Goal: Information Seeking & Learning: Find specific fact

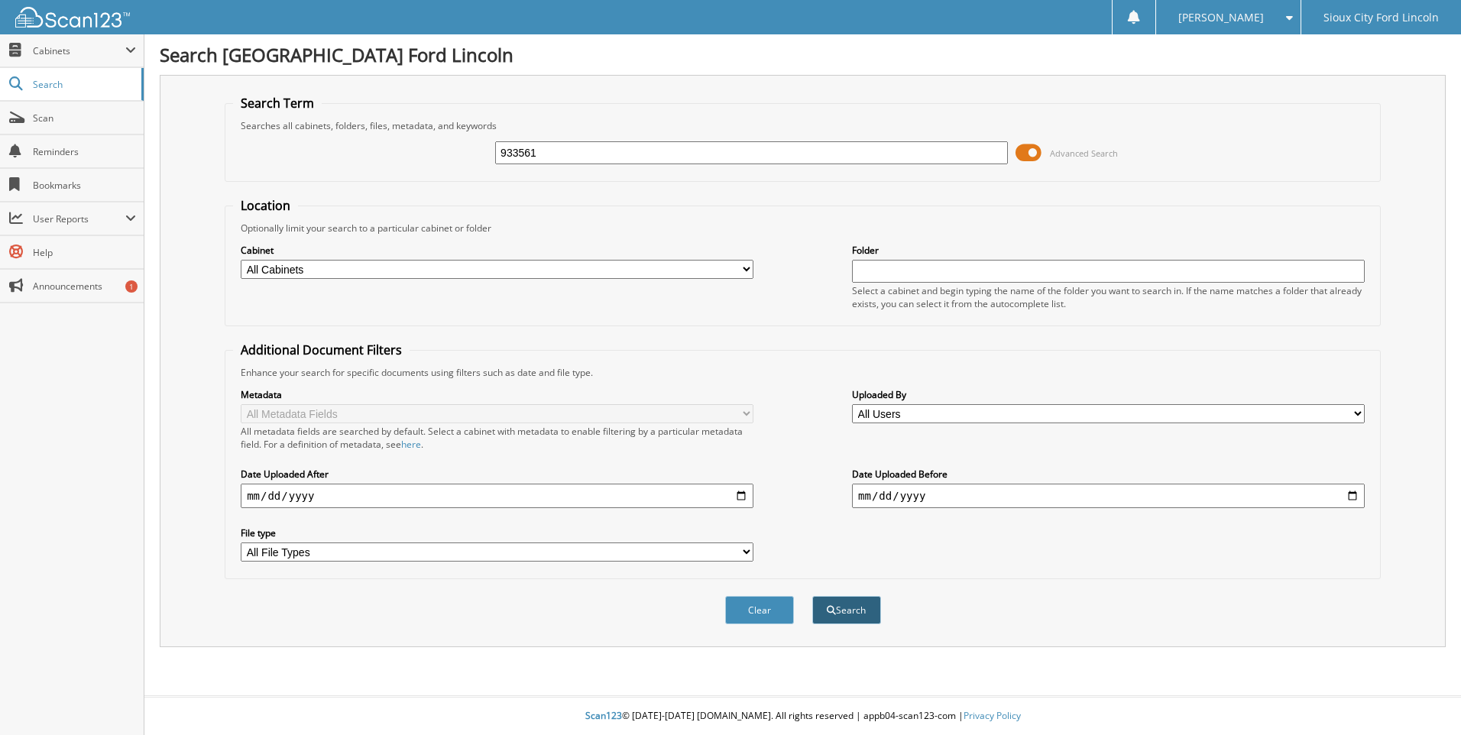
type input "933561"
click at [864, 614] on button "Search" at bounding box center [846, 610] width 69 height 28
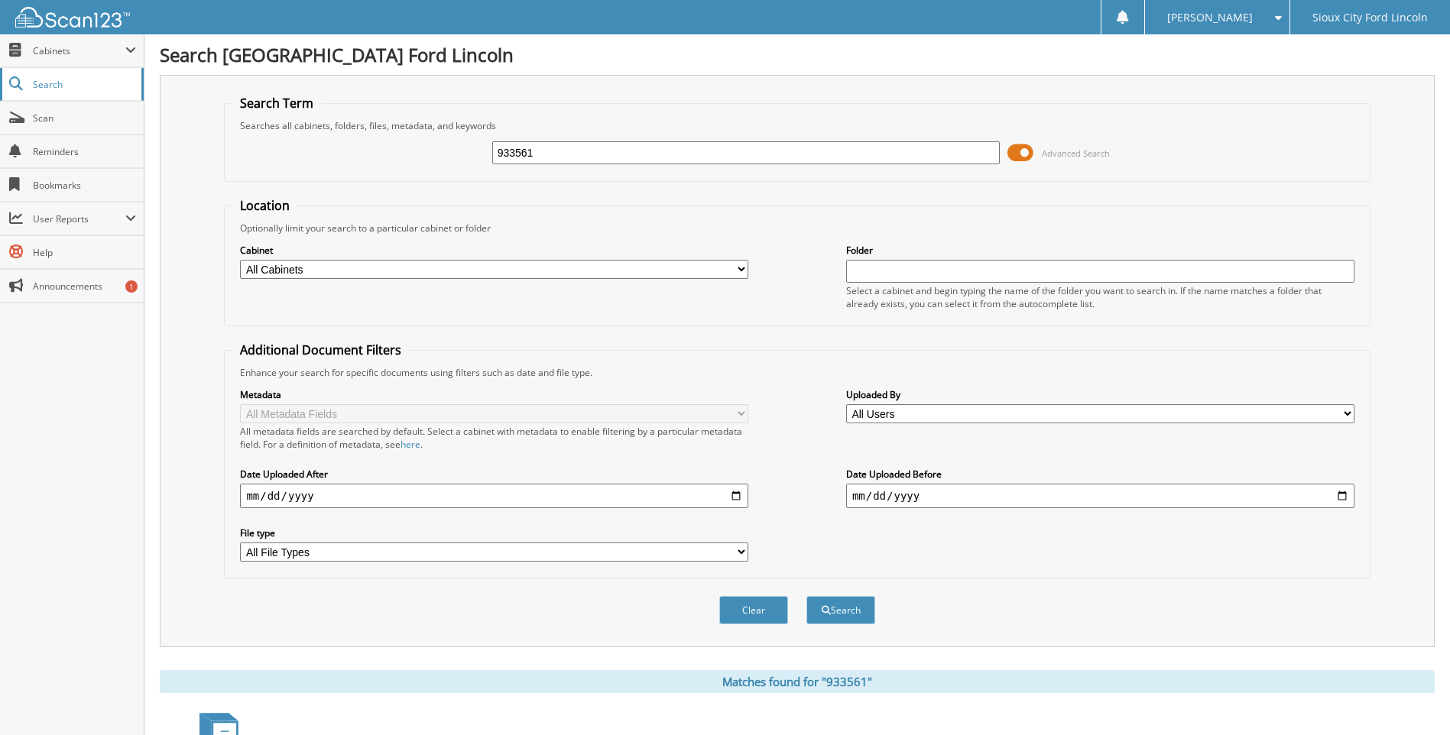
click at [40, 80] on span "Search" at bounding box center [83, 84] width 101 height 13
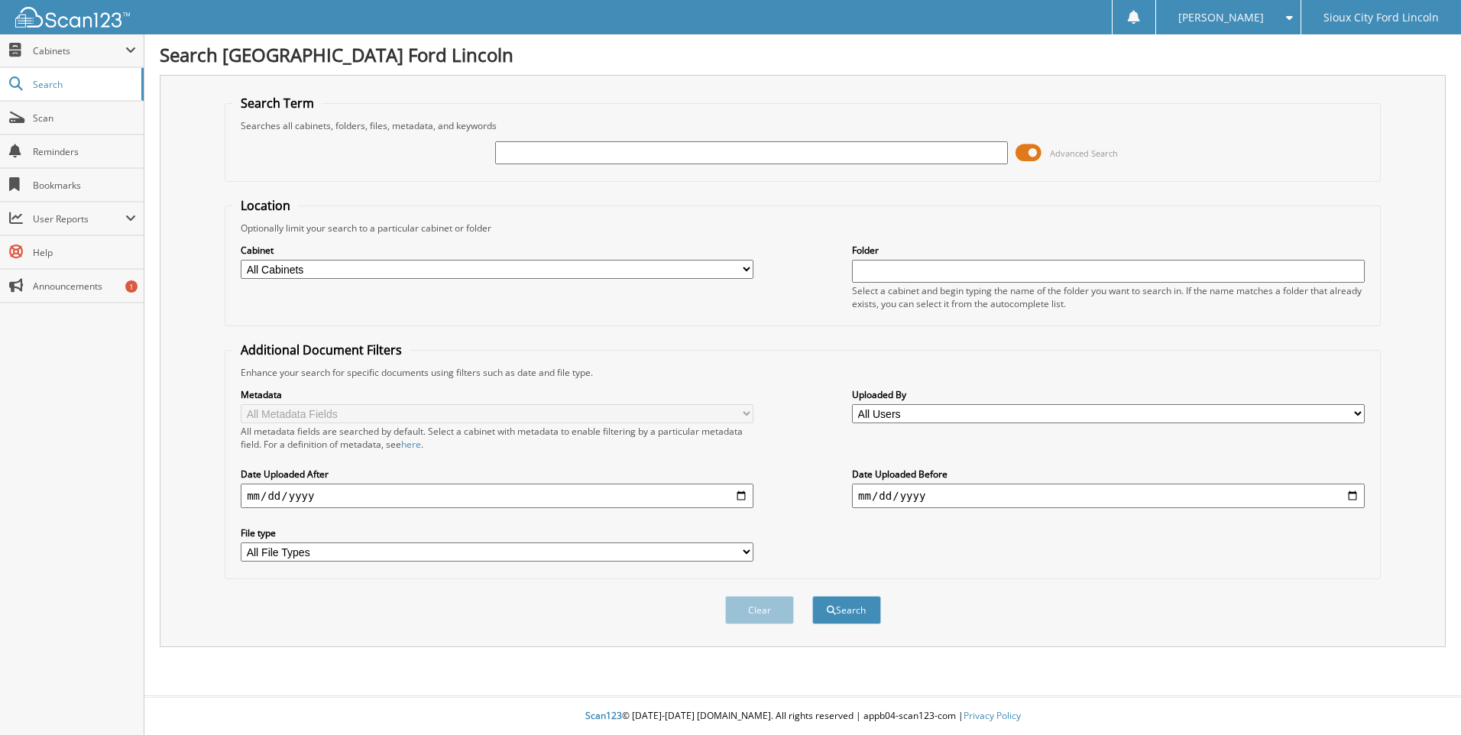
click at [561, 151] on input "text" at bounding box center [751, 152] width 513 height 23
type input "933561"
click at [841, 599] on button "Search" at bounding box center [846, 610] width 69 height 28
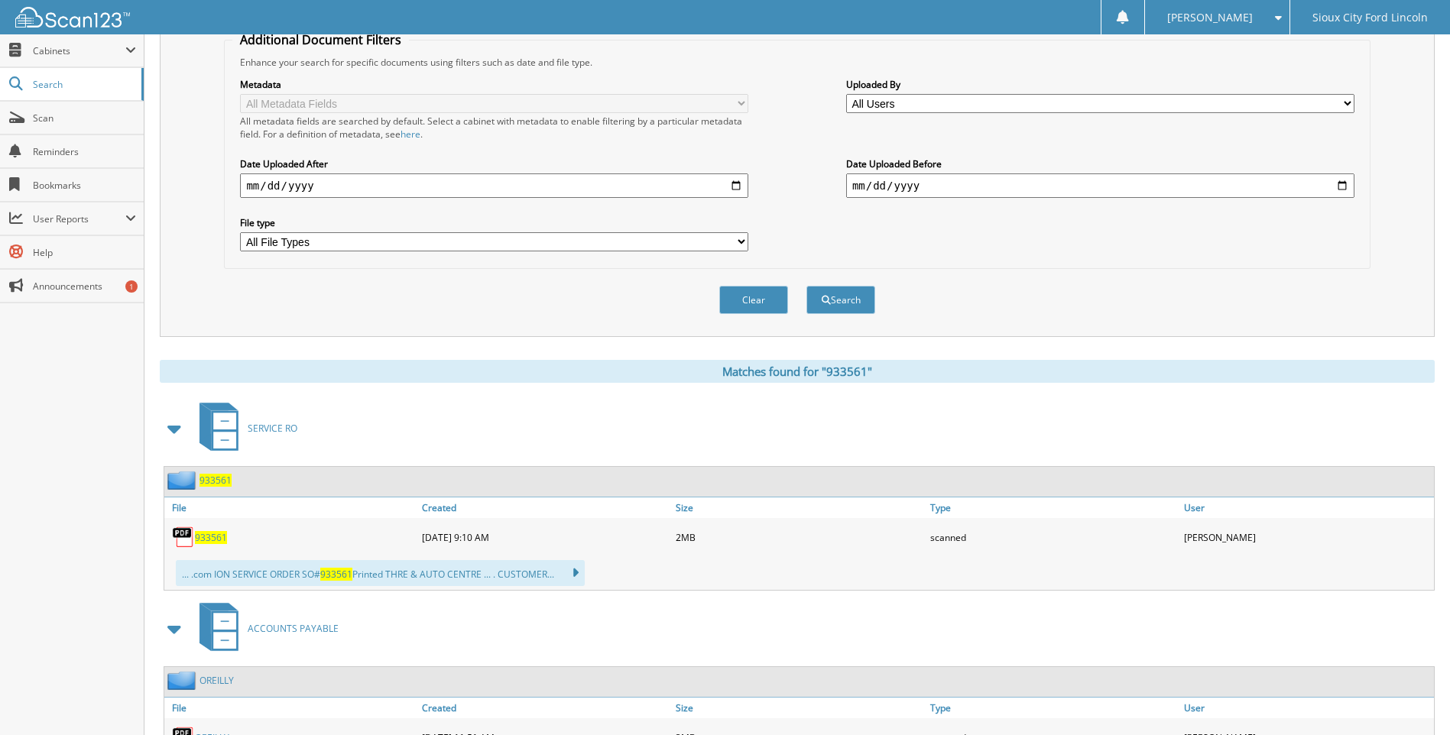
scroll to position [382, 0]
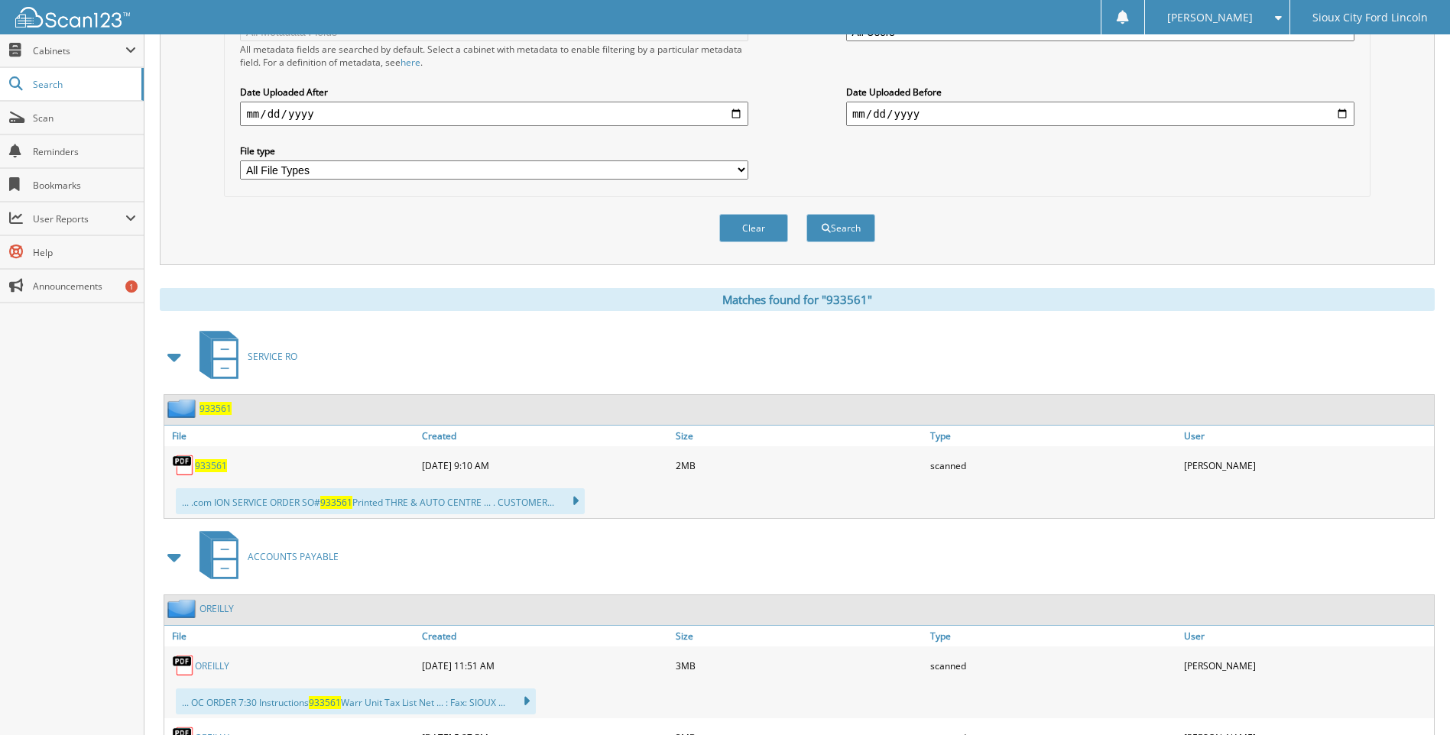
click at [211, 464] on span "933561" at bounding box center [211, 465] width 32 height 13
